Goal: Task Accomplishment & Management: Use online tool/utility

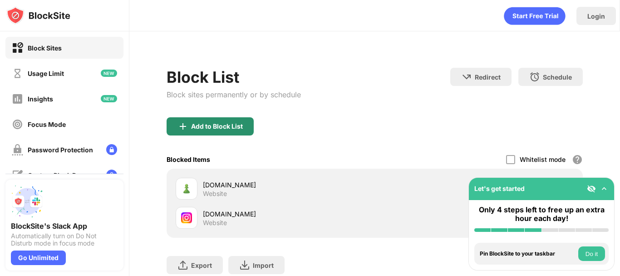
click at [218, 120] on div "Add to Block List" at bounding box center [210, 126] width 87 height 18
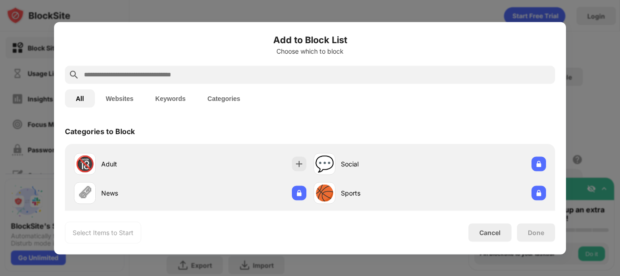
click at [191, 75] on input "text" at bounding box center [317, 74] width 468 height 11
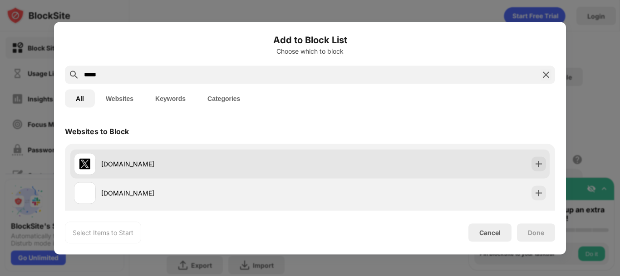
type input "*****"
click at [210, 172] on div "[DOMAIN_NAME]" at bounding box center [192, 164] width 236 height 22
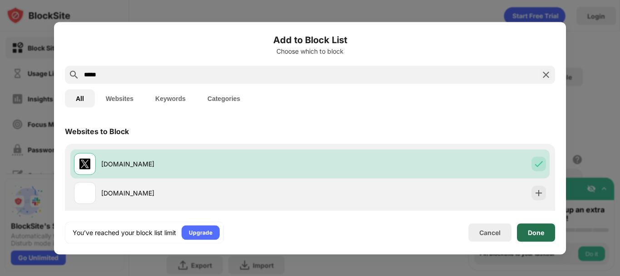
click at [526, 231] on div "Done" at bounding box center [536, 232] width 38 height 18
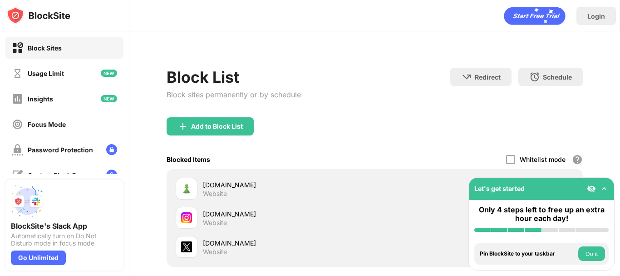
click at [611, 121] on div "Block List Block sites permanently or by schedule Redirect Choose a site to be …" at bounding box center [374, 196] width 491 height 331
